Goal: Check status

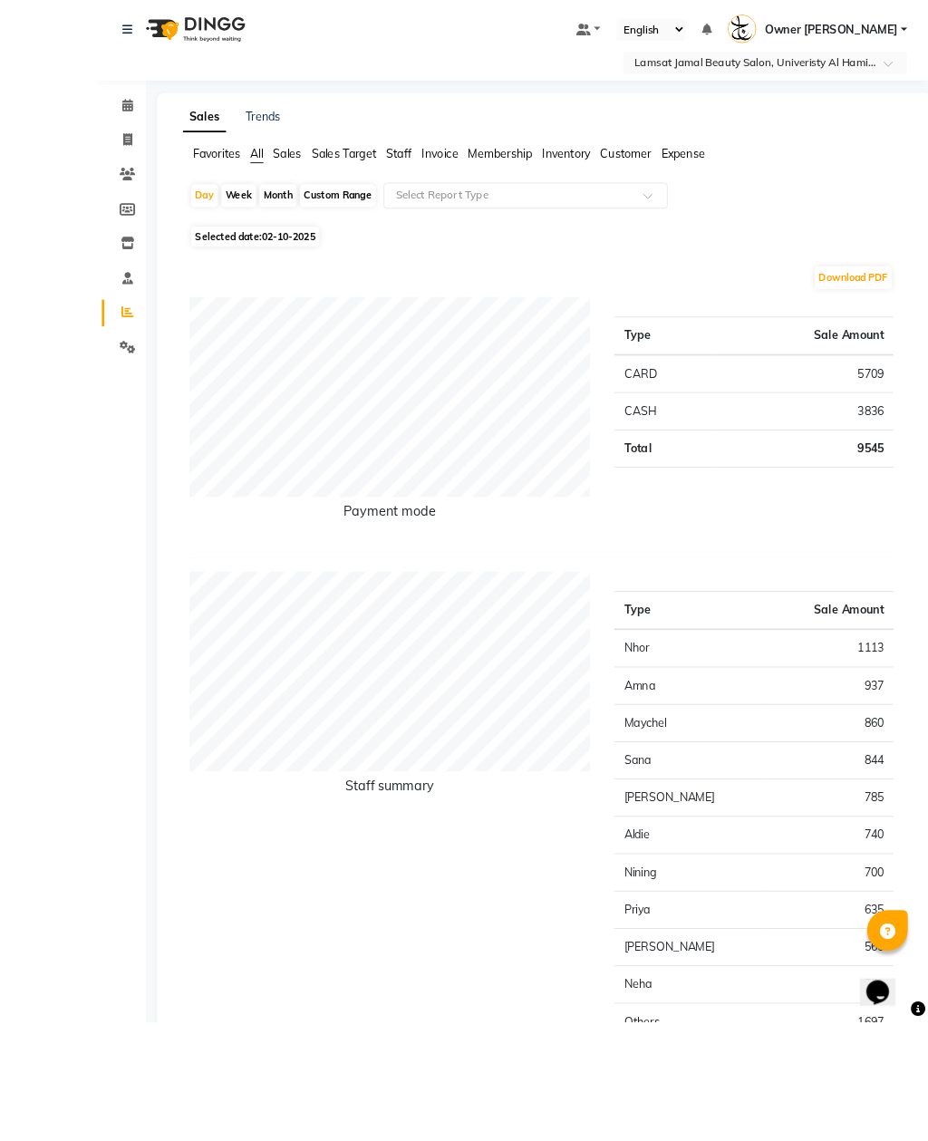
scroll to position [122, 0]
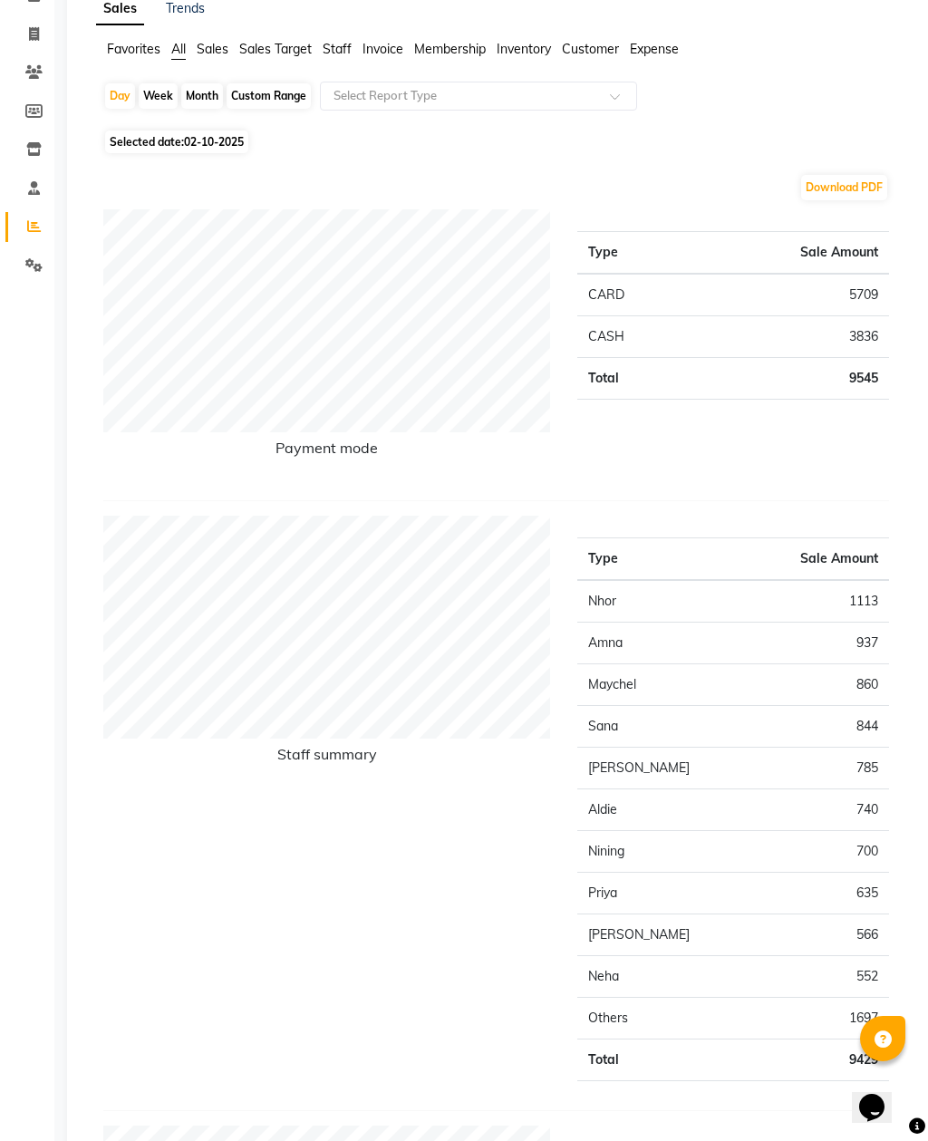
click at [133, 97] on div "Day" at bounding box center [120, 95] width 30 height 25
select select "10"
select select "2025"
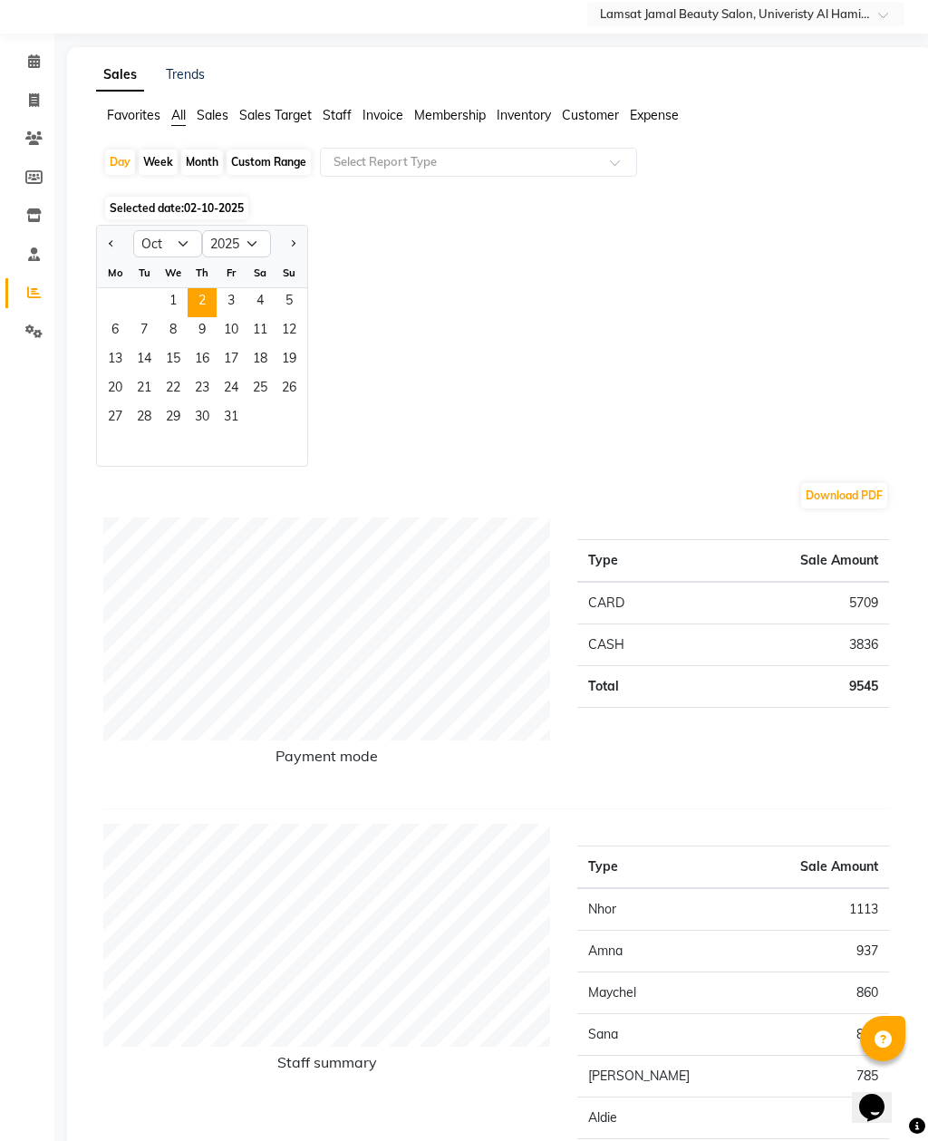
scroll to position [0, 0]
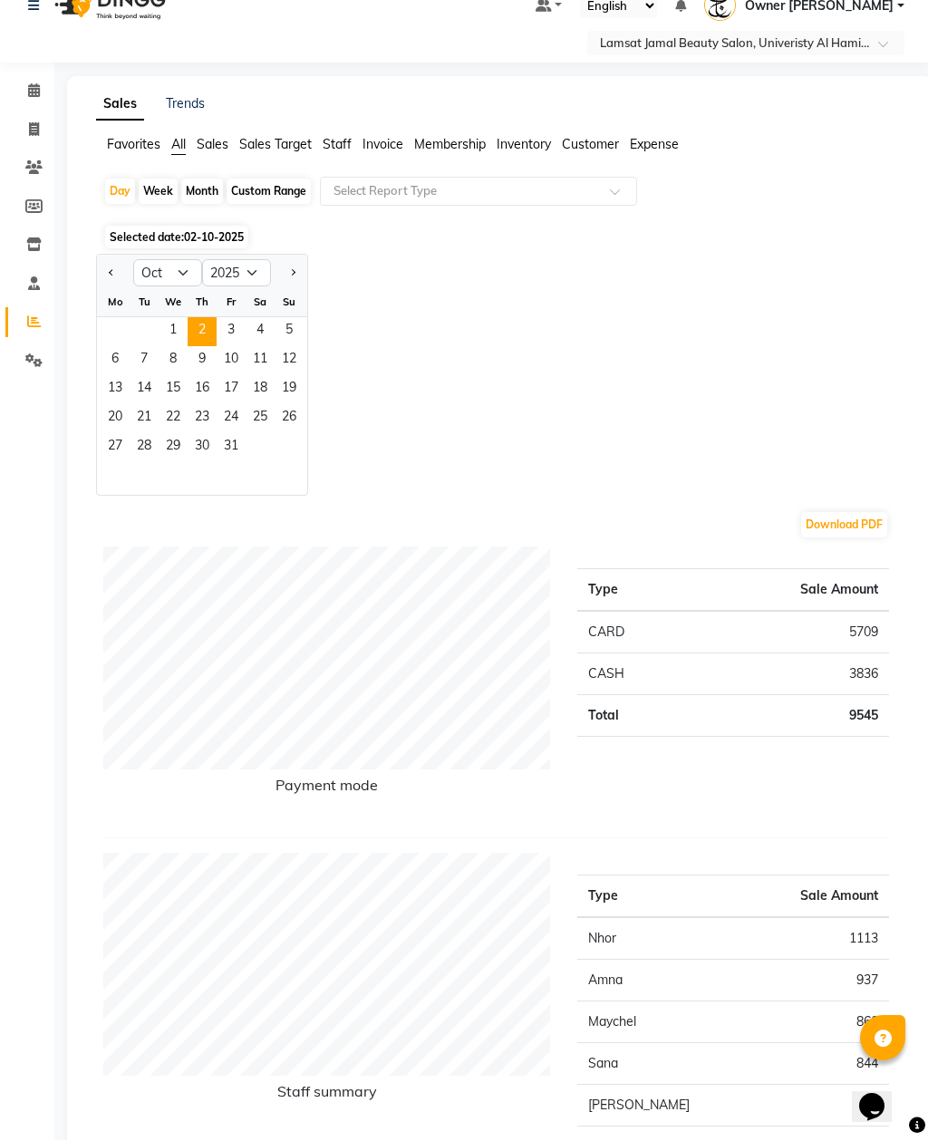
click at [180, 336] on span "1" at bounding box center [173, 332] width 29 height 29
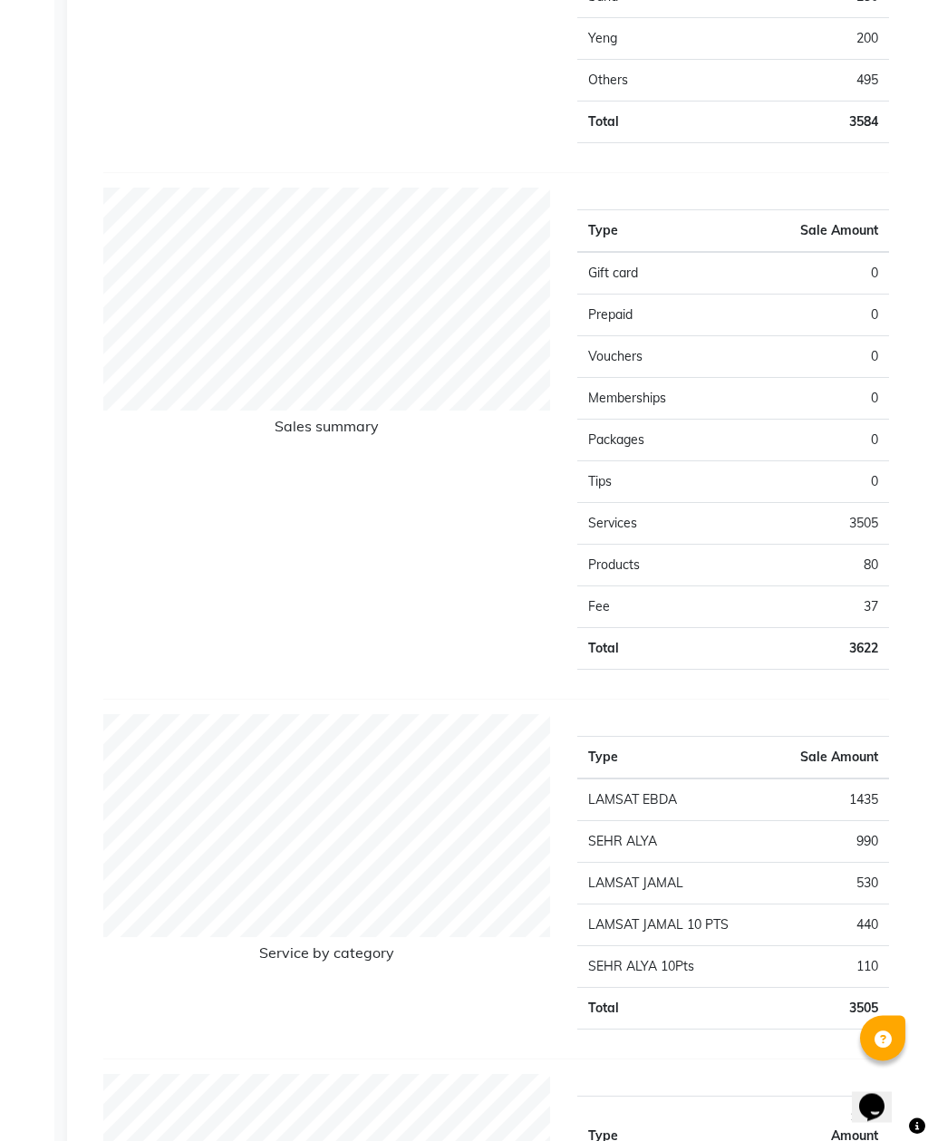
scroll to position [1061, 0]
click at [920, 933] on div "Sales Trends Favorites All Sales Sales Target Staff Invoice Membership Inventor…" at bounding box center [500, 466] width 866 height 2846
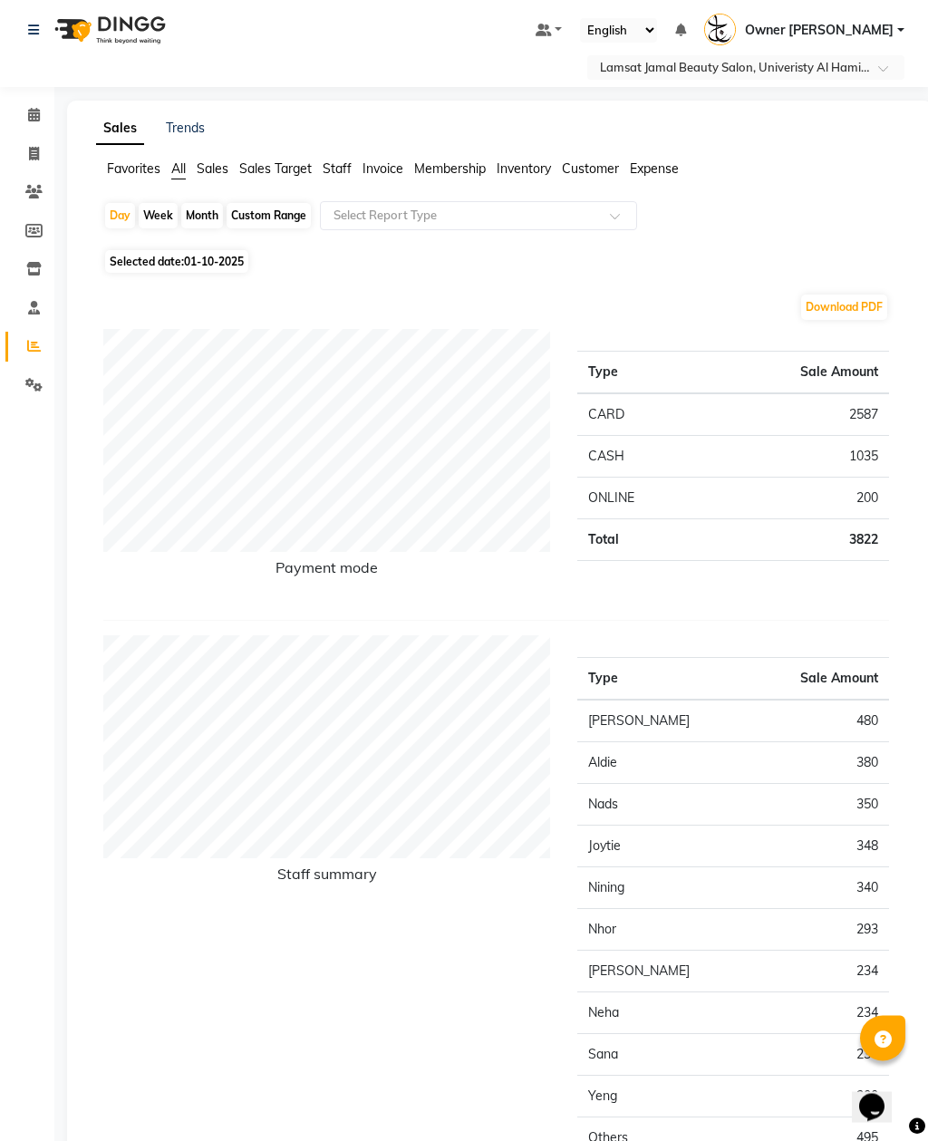
scroll to position [4, 0]
click at [128, 219] on div "Day" at bounding box center [120, 214] width 30 height 25
select select "10"
select select "2025"
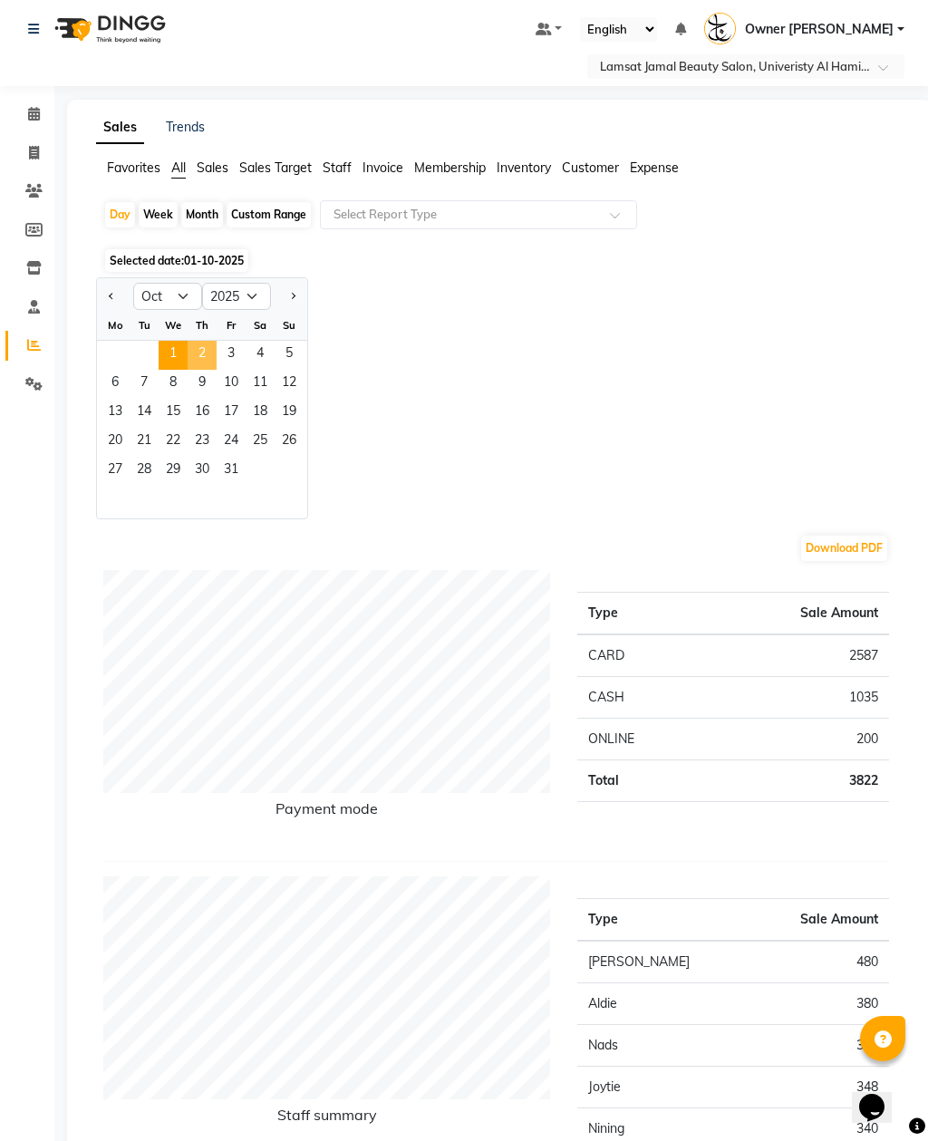
click at [210, 356] on span "2" at bounding box center [202, 355] width 29 height 29
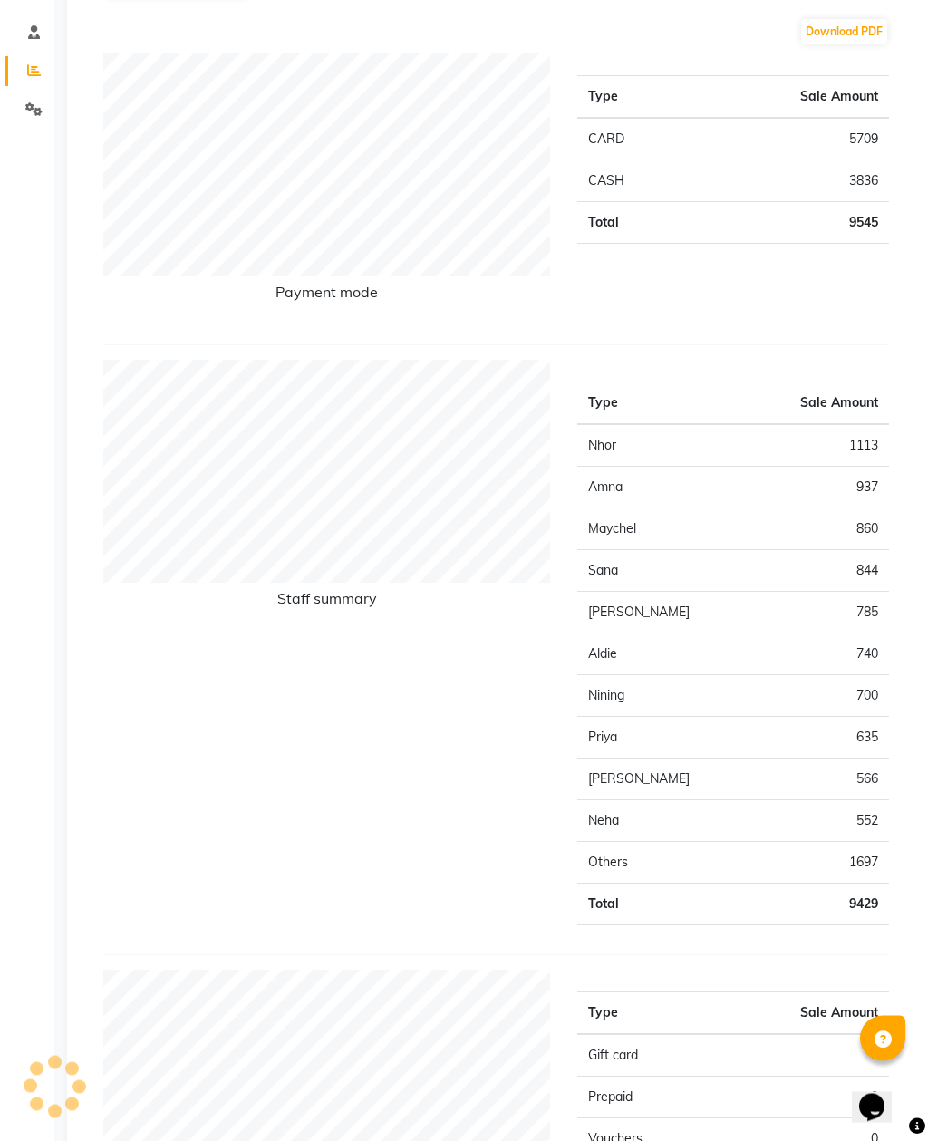
scroll to position [278, 0]
